Goal: Entertainment & Leisure: Browse casually

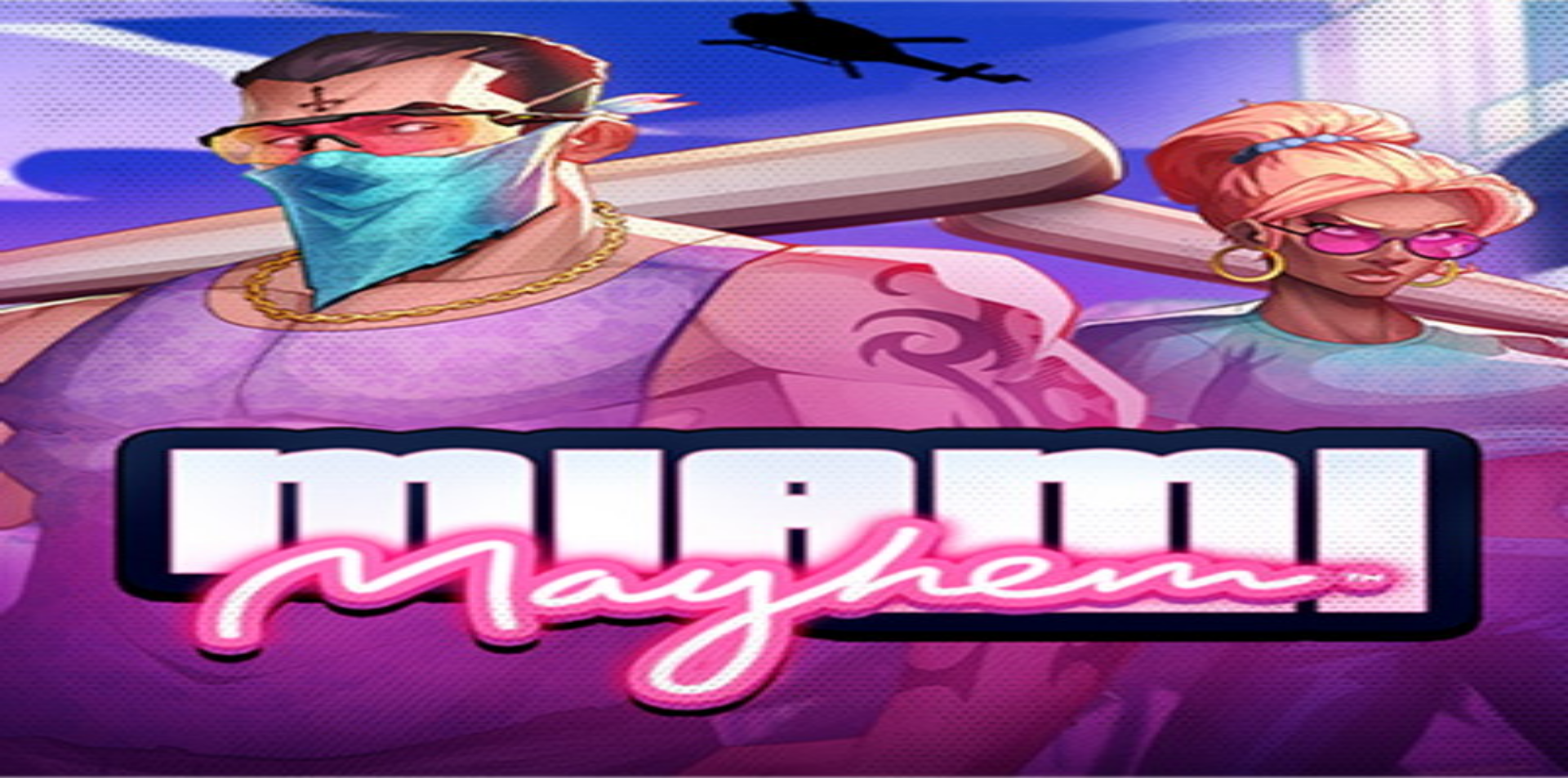
click at [148, 485] on span "Ymmärrän" at bounding box center [123, 478] width 50 height 13
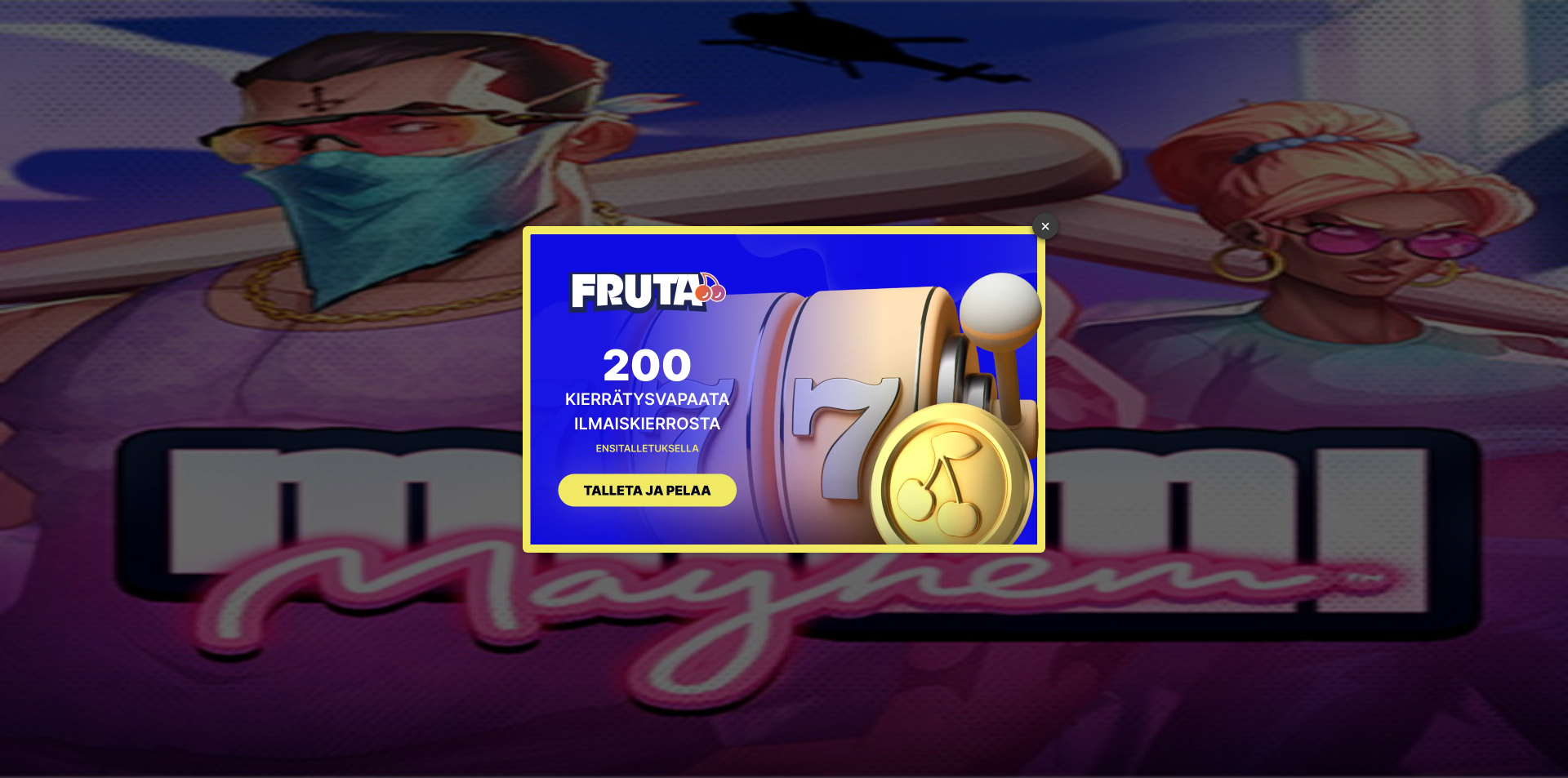
click at [1055, 228] on link "×" at bounding box center [1045, 226] width 26 height 26
click at [1051, 233] on link "×" at bounding box center [1045, 226] width 26 height 26
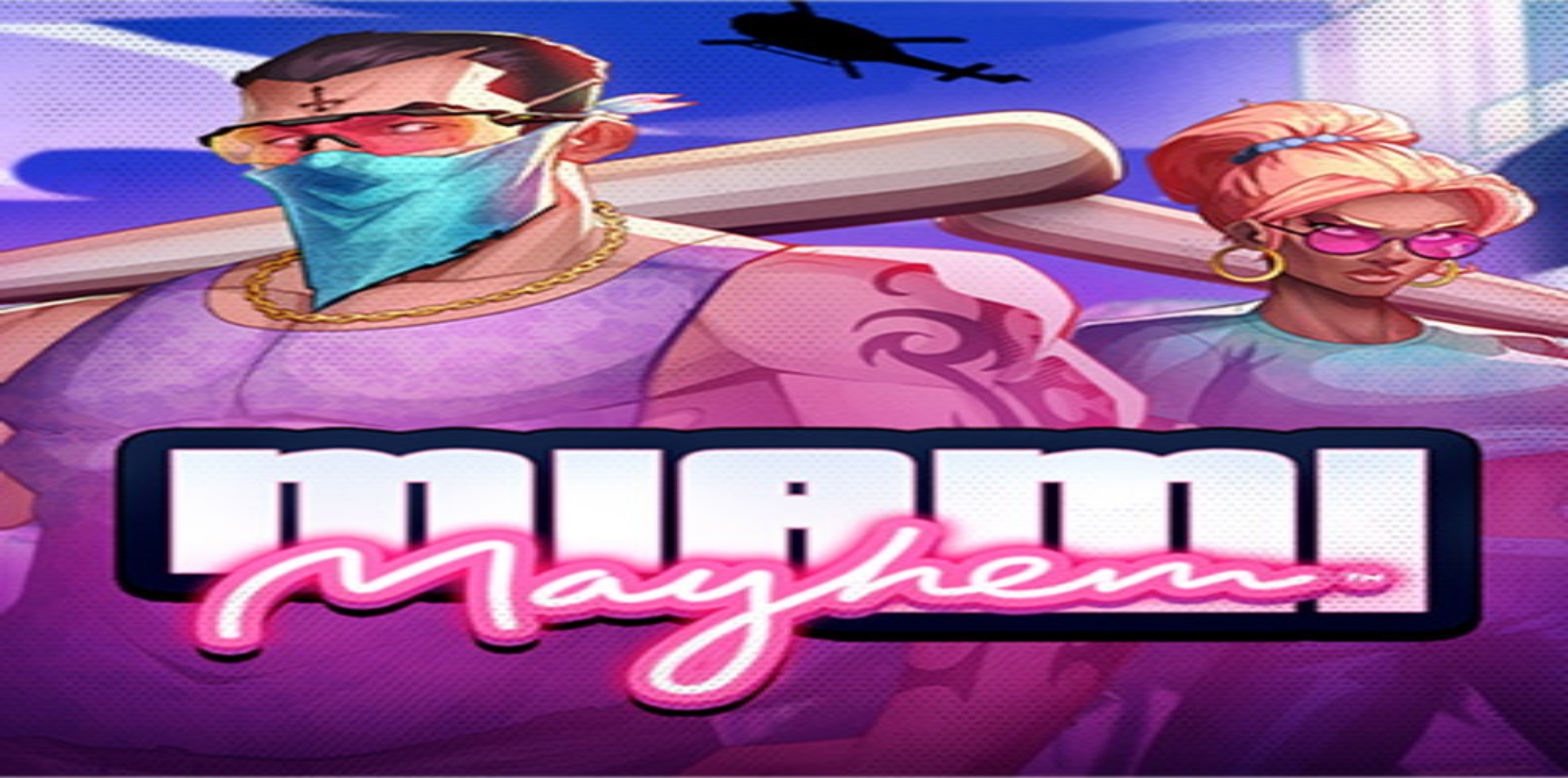
click at [331, 365] on div "Pelaat ilmaispelejä! Pelaa oikealla rahalla" at bounding box center [784, 373] width 1555 height 17
click at [76, 95] on span "Kasino" at bounding box center [57, 87] width 37 height 14
click at [76, 95] on link "Kasino" at bounding box center [57, 87] width 37 height 14
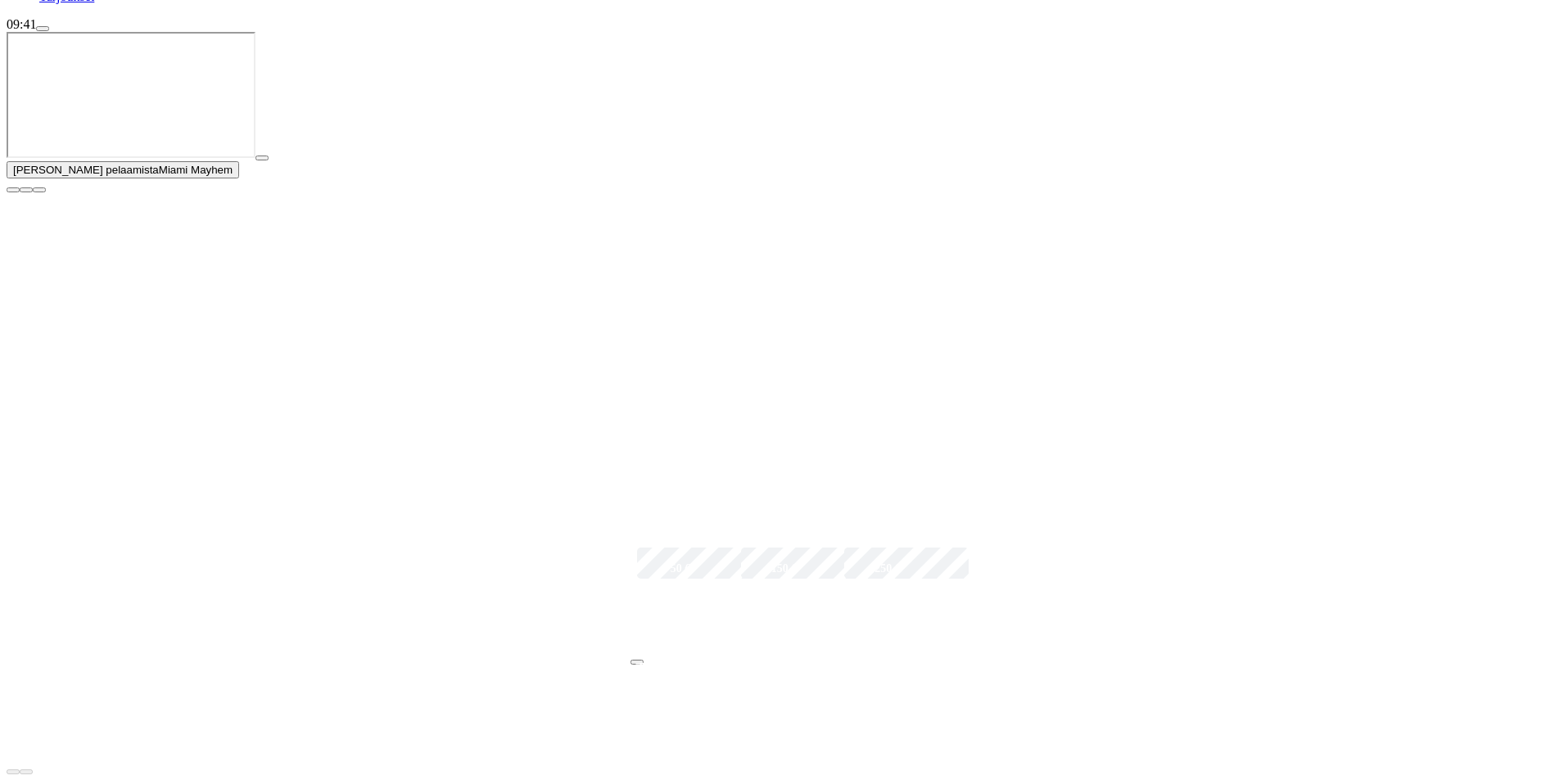
scroll to position [129, 0]
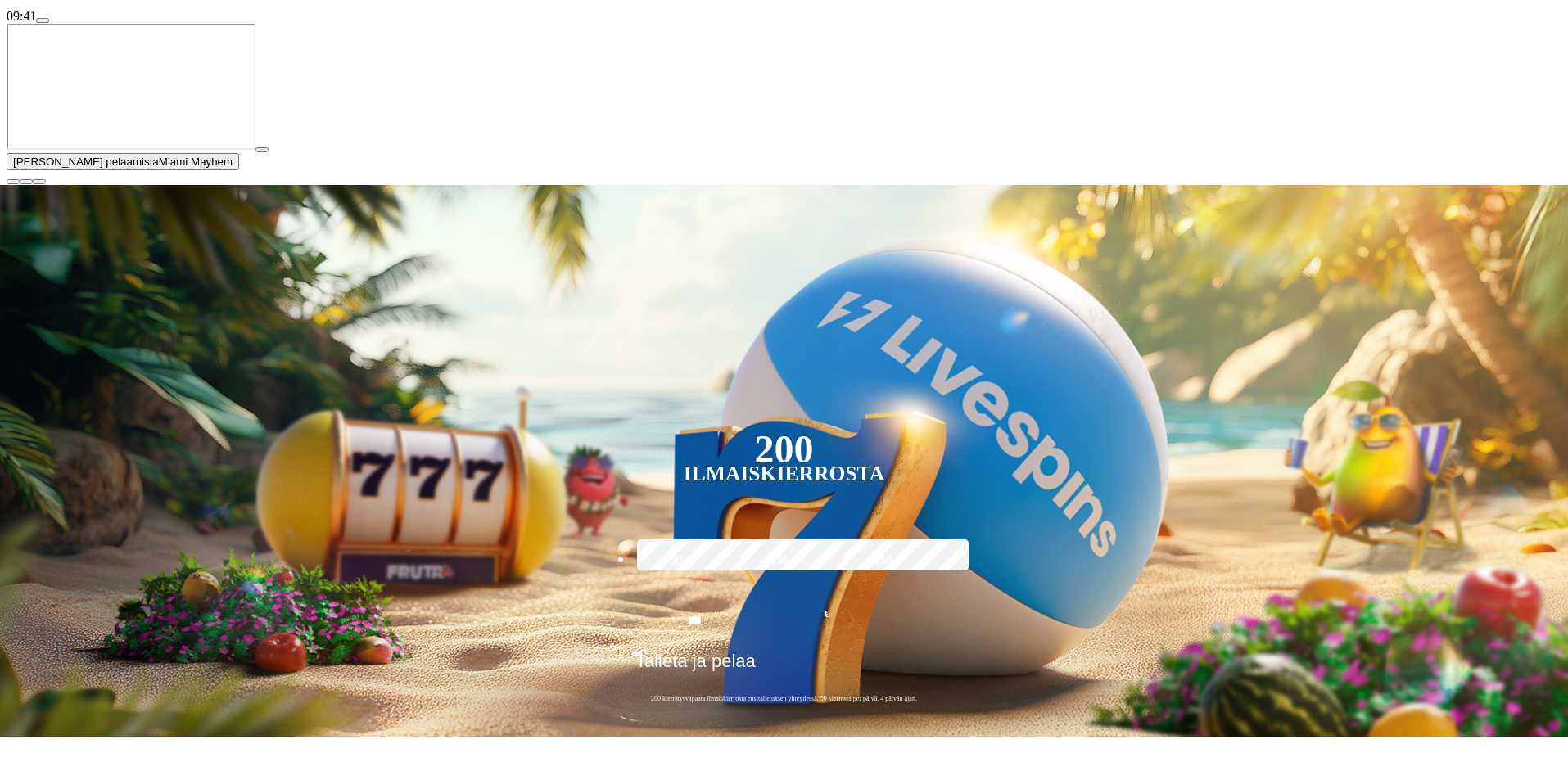
click at [13, 182] on span "close icon" at bounding box center [13, 182] width 0 height 0
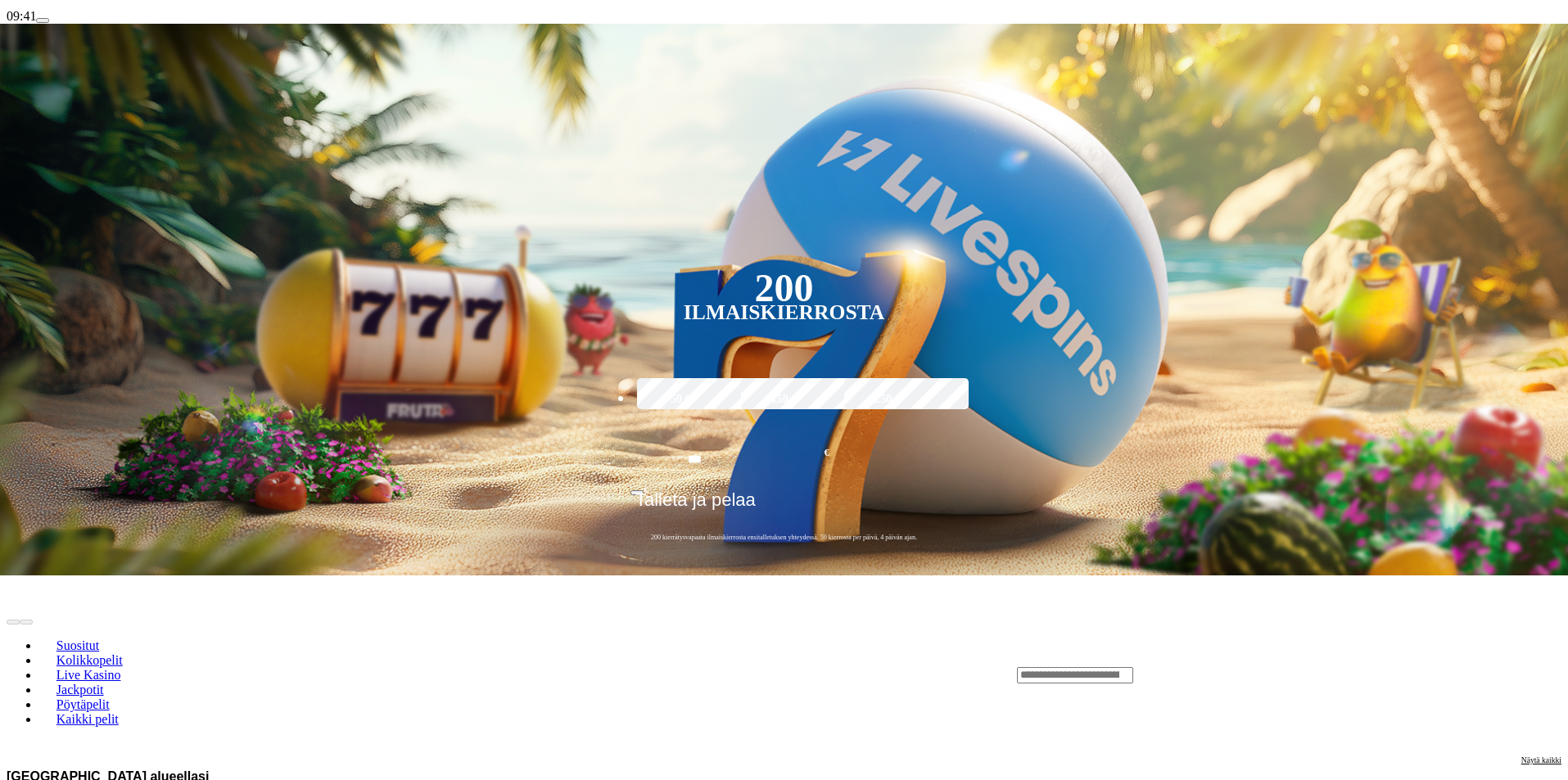
click at [1442, 595] on header "Suositut Kolikkopelit Live Kasino Jackpotit Pöytäpelit Kaikki pelit" at bounding box center [784, 675] width 1554 height 160
click at [1133, 667] on input "Search" at bounding box center [1075, 675] width 117 height 17
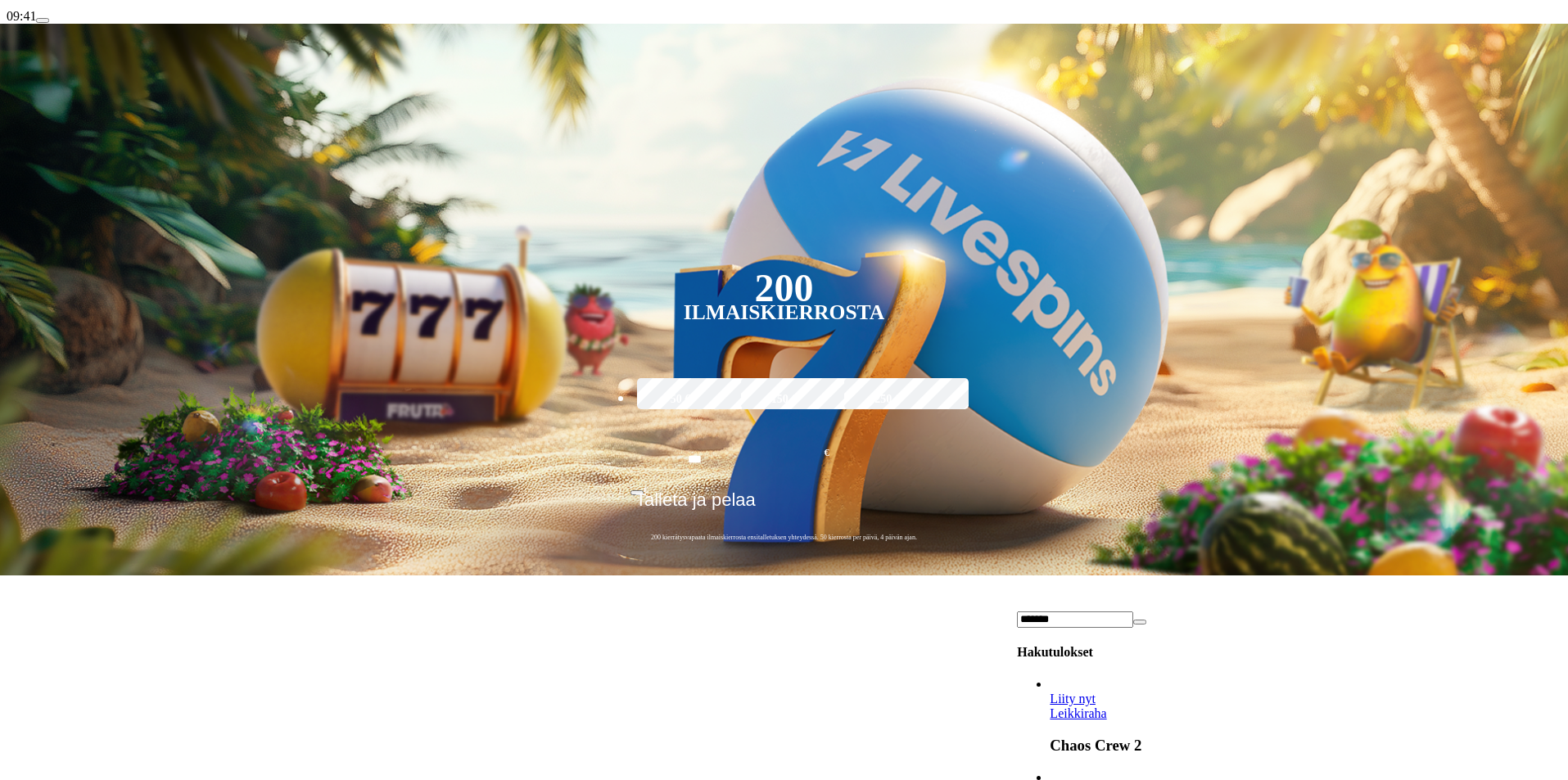
scroll to position [144, 0]
type input "*******"
